Goal: Task Accomplishment & Management: Manage account settings

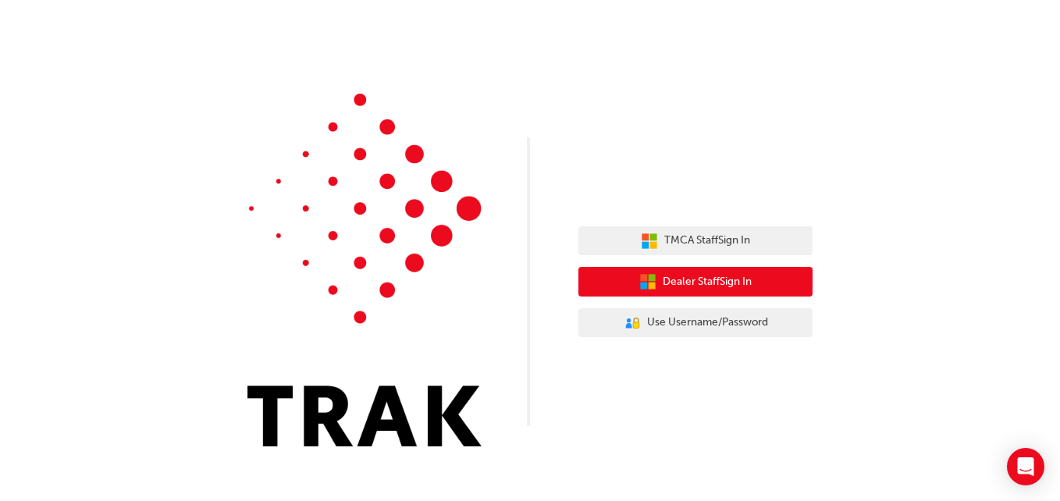
click at [674, 271] on button "Dealer Staff Sign In" at bounding box center [695, 282] width 234 height 30
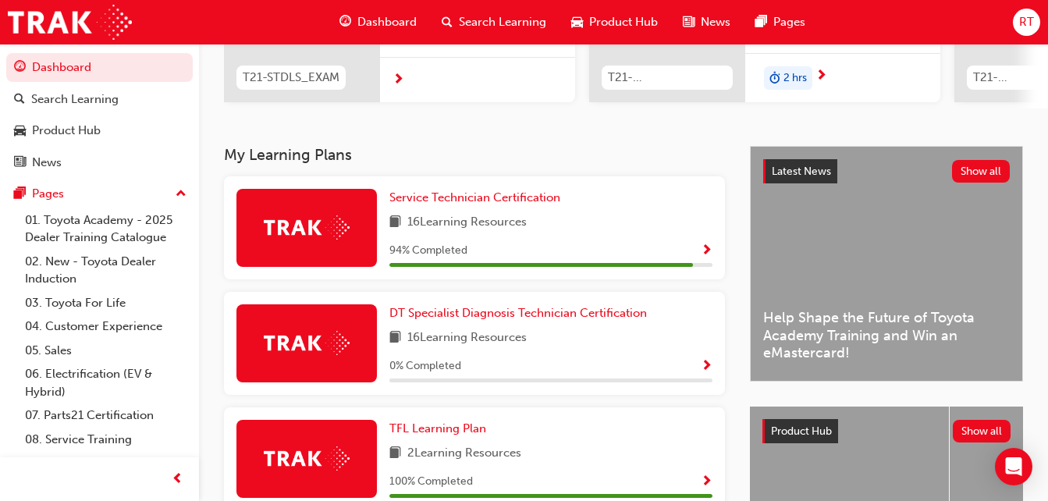
scroll to position [468, 0]
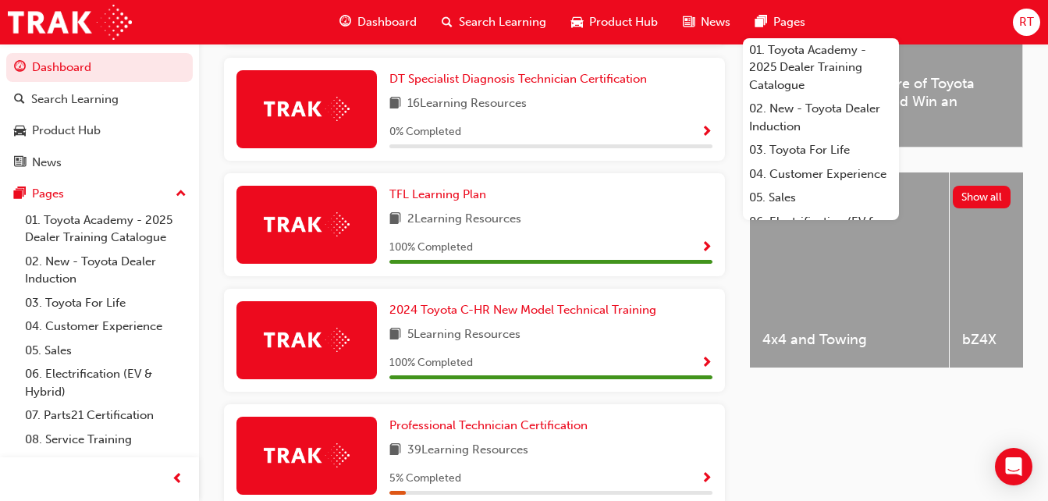
click at [1018, 35] on button "RT" at bounding box center [1026, 22] width 27 height 27
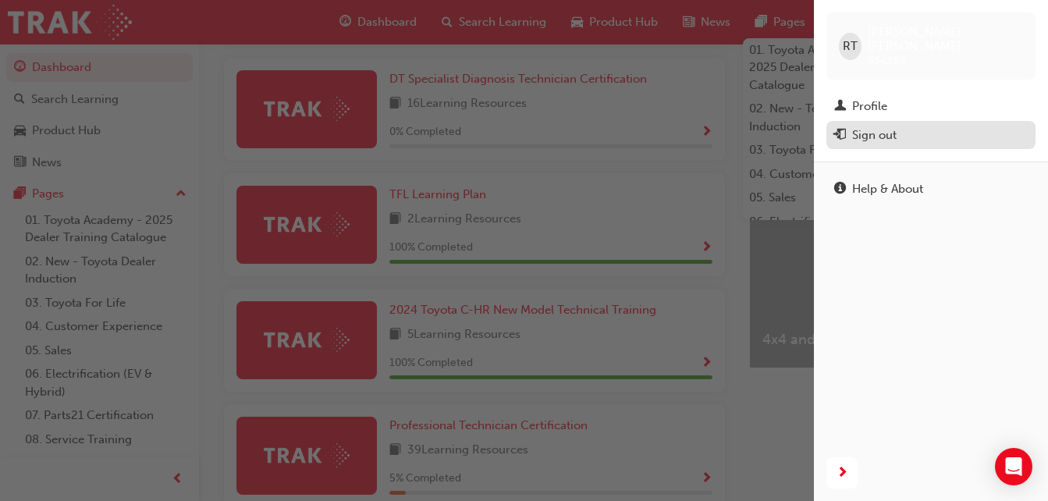
click at [904, 126] on div "Sign out" at bounding box center [931, 136] width 194 height 20
